Goal: Information Seeking & Learning: Find specific fact

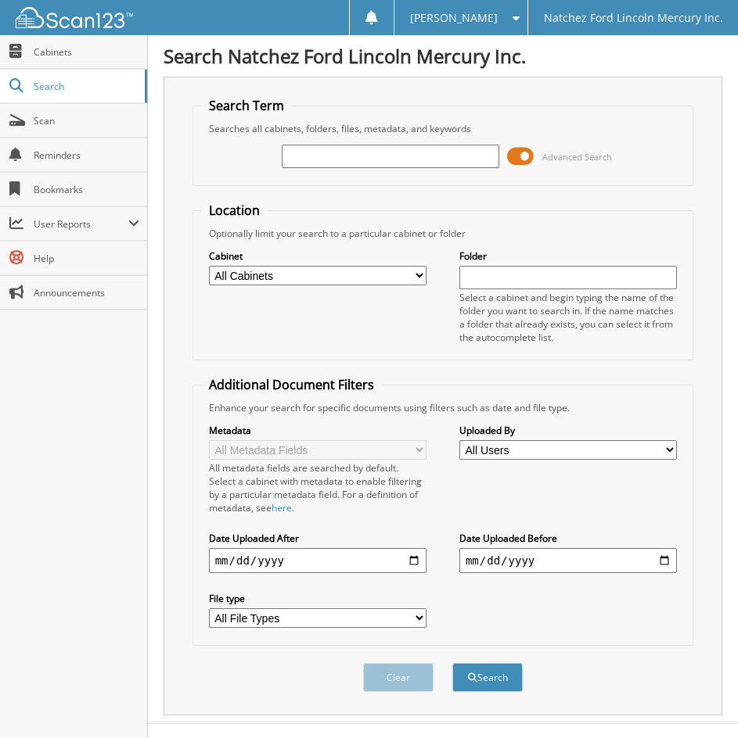
type input "c"
type input "C66965"
click at [452, 663] on button "Search" at bounding box center [487, 677] width 70 height 29
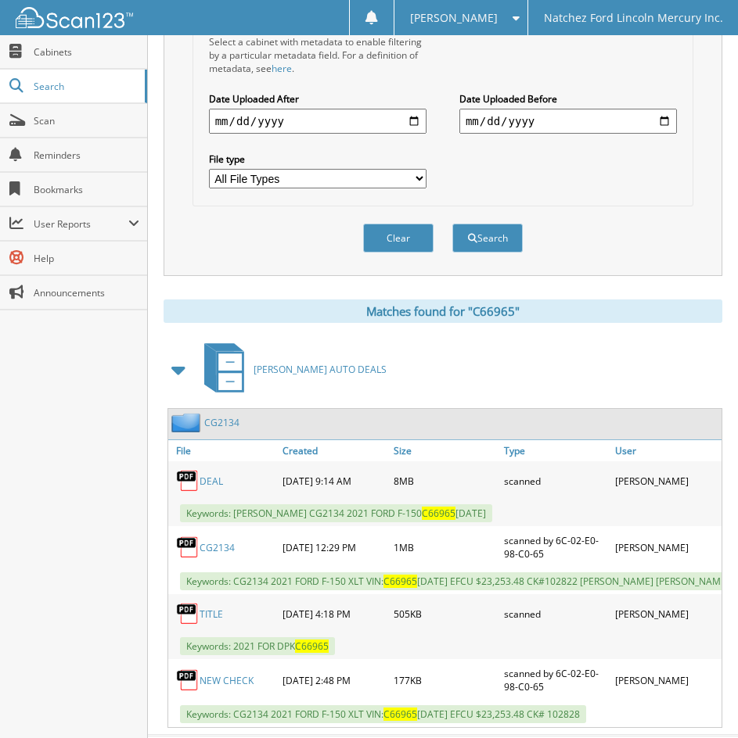
scroll to position [489, 0]
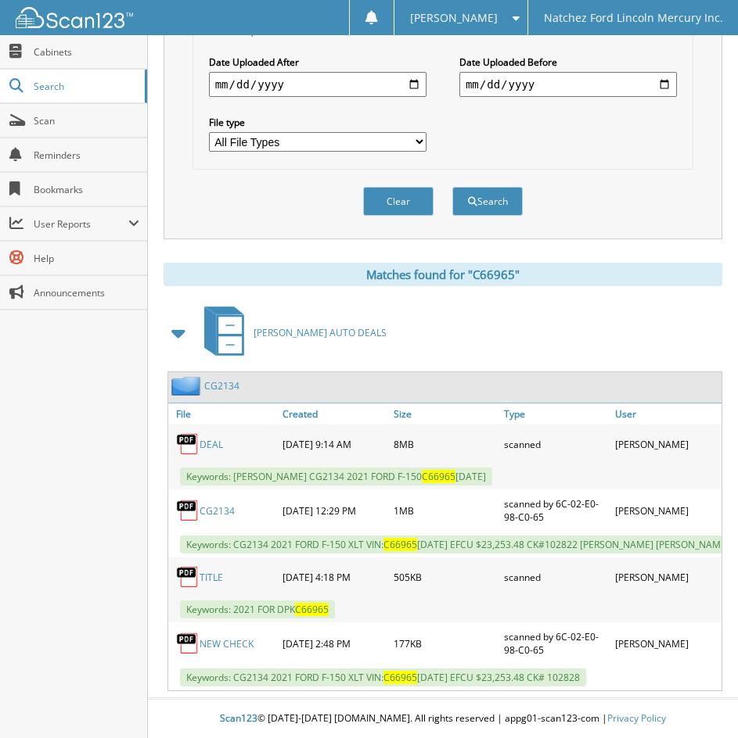
click at [217, 504] on link "CG2134" at bounding box center [216, 510] width 35 height 13
click at [55, 49] on span "Cabinets" at bounding box center [87, 51] width 106 height 13
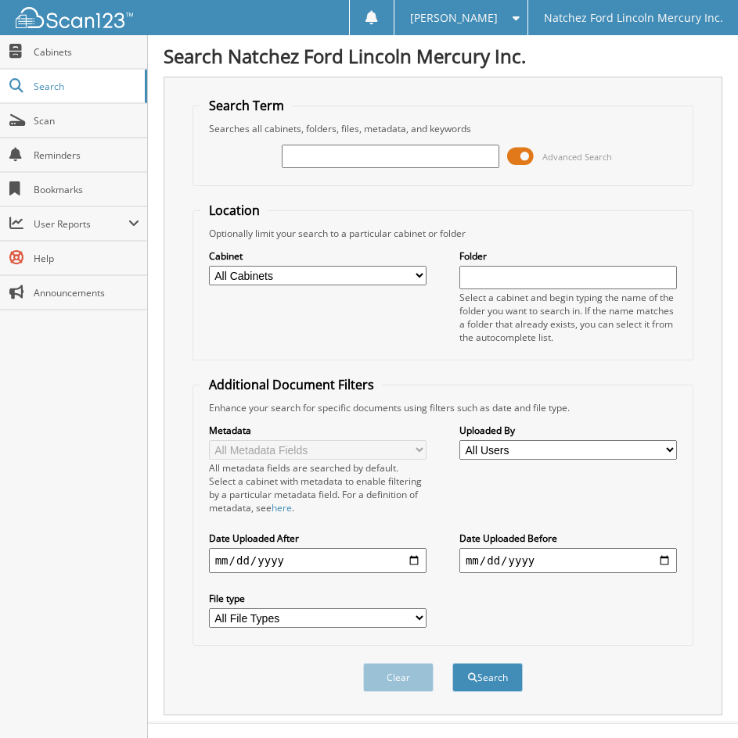
click at [327, 158] on input "text" at bounding box center [390, 156] width 217 height 23
type input "C66965"
click at [452, 663] on button "Search" at bounding box center [487, 677] width 70 height 29
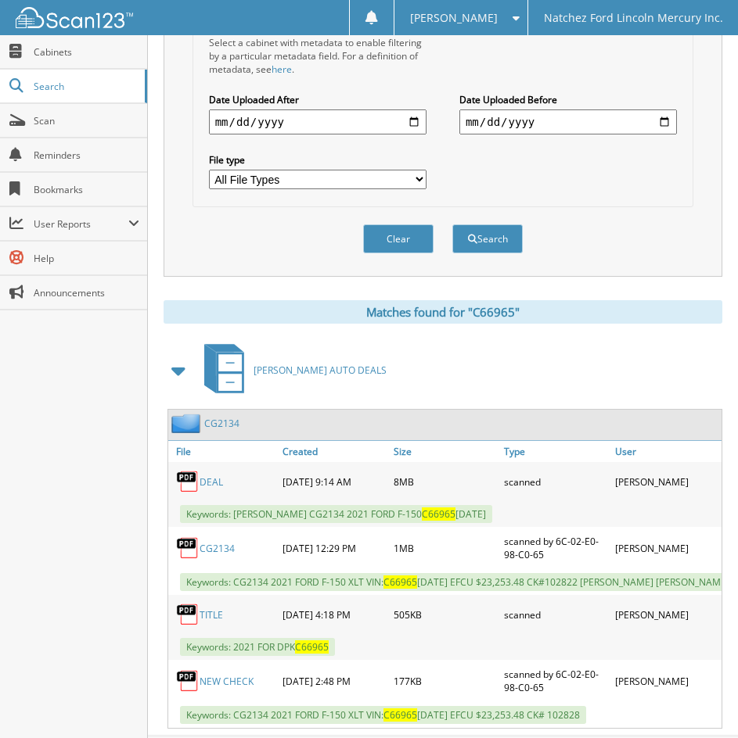
scroll to position [489, 0]
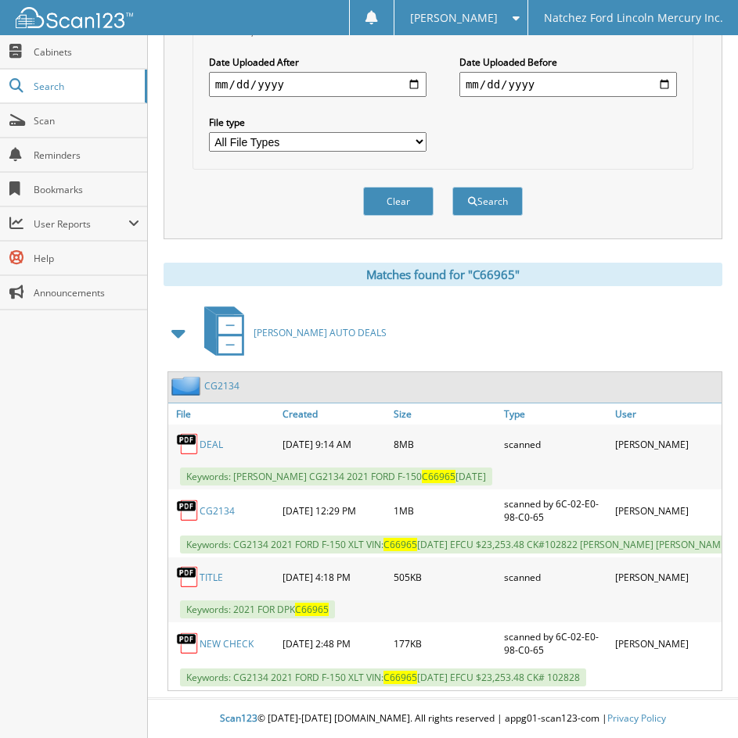
click at [220, 379] on link "CG2134" at bounding box center [221, 385] width 35 height 13
